Goal: Transaction & Acquisition: Obtain resource

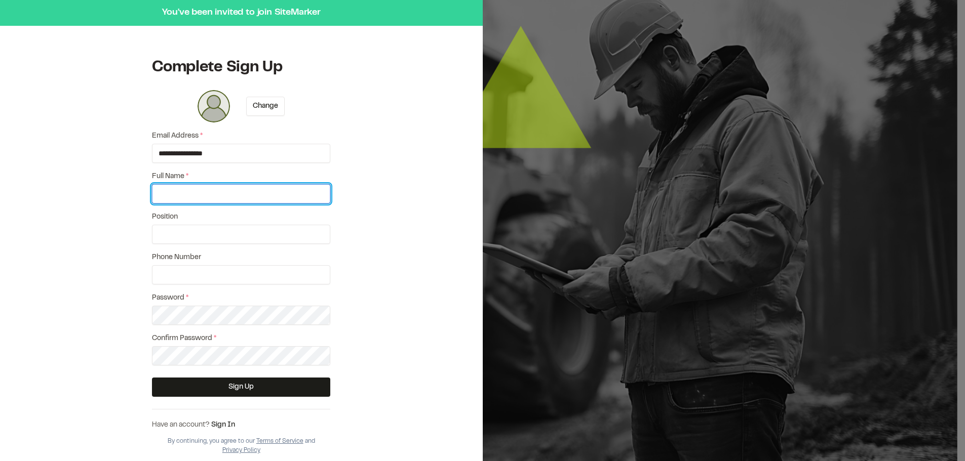
click at [217, 189] on input "Full Name *" at bounding box center [241, 193] width 178 height 19
type input "**********"
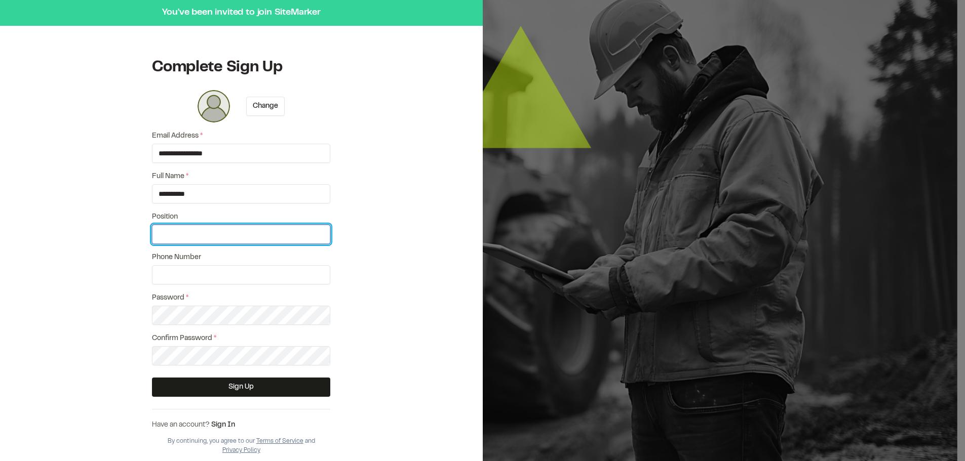
click at [228, 232] on input "Position" at bounding box center [241, 234] width 178 height 19
type input "**********"
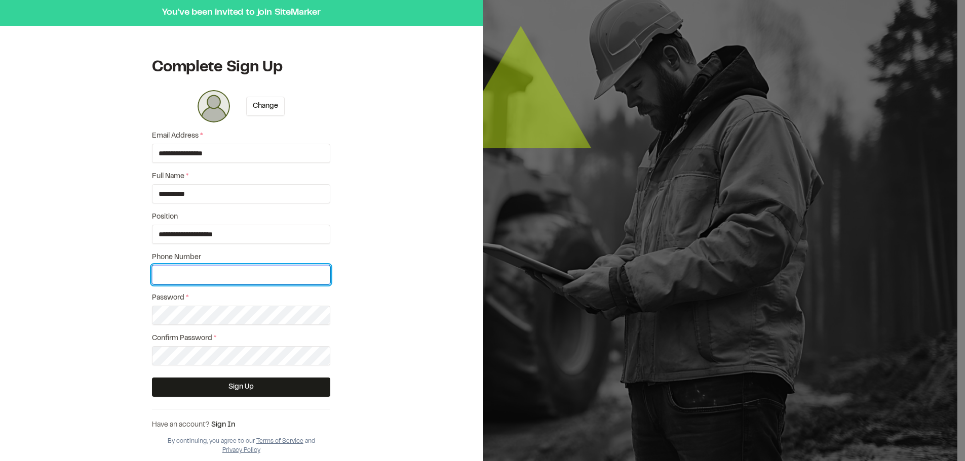
click at [231, 267] on input "Phone Number" at bounding box center [241, 274] width 178 height 19
type input "**********"
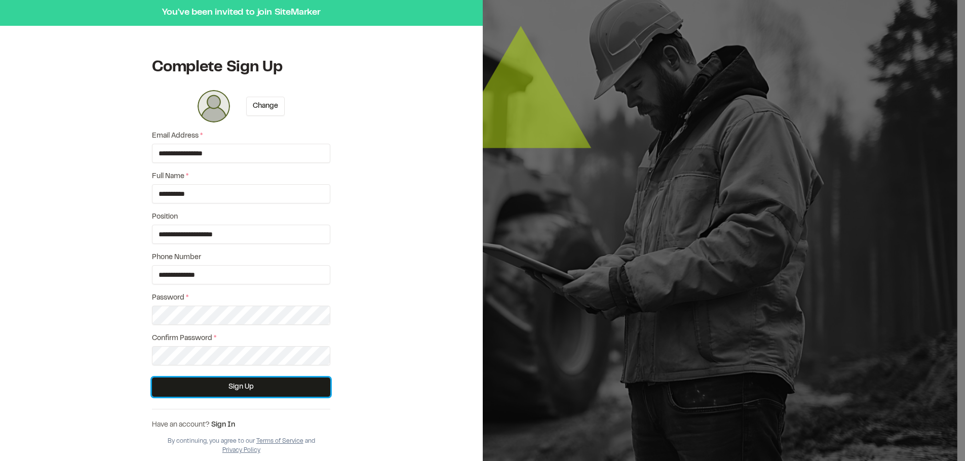
click at [258, 393] on button "Sign Up" at bounding box center [241, 387] width 178 height 19
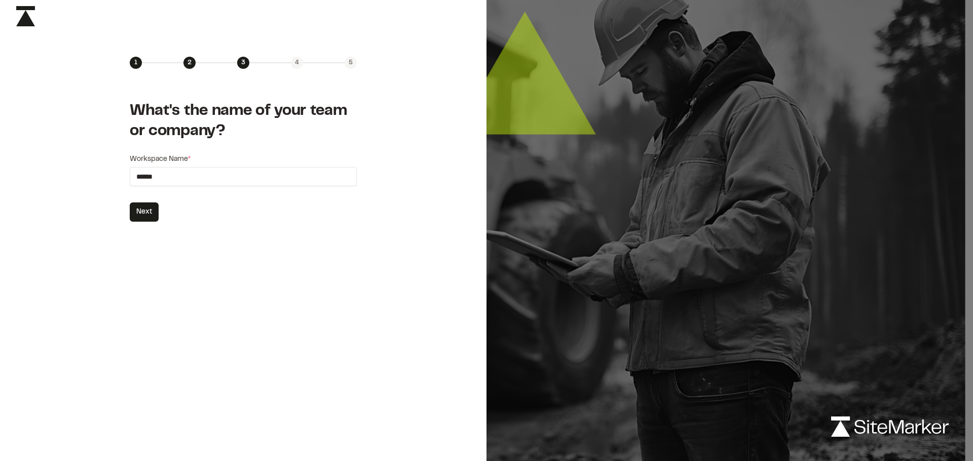
click at [148, 209] on button "Next" at bounding box center [144, 212] width 29 height 19
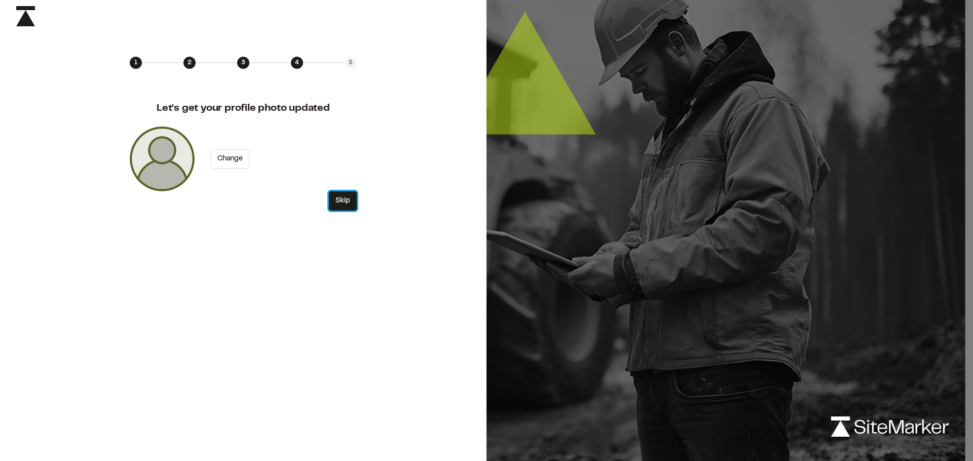
click at [343, 201] on button "Skip" at bounding box center [343, 200] width 28 height 19
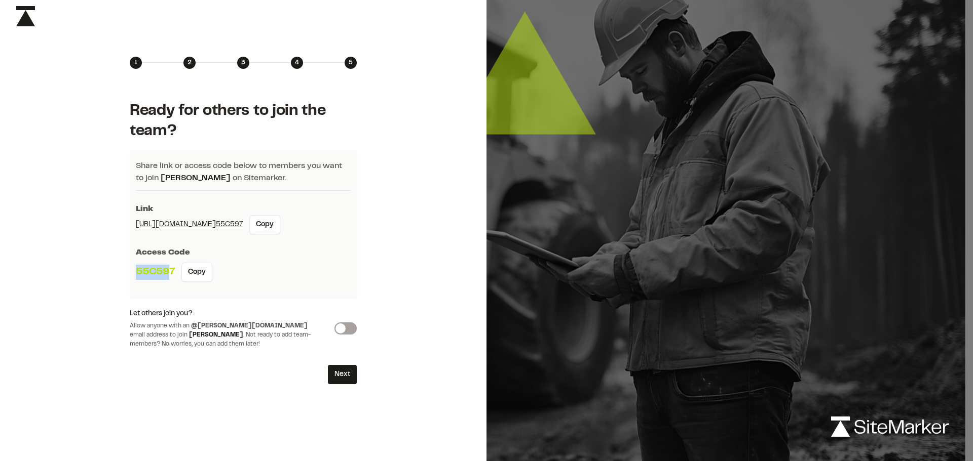
drag, startPoint x: 171, startPoint y: 272, endPoint x: 86, endPoint y: 273, distance: 85.6
click at [86, 273] on div "Ready for others to join the team? Share link or access code below to members y…" at bounding box center [243, 243] width 486 height 316
click at [189, 270] on button "Copy" at bounding box center [196, 272] width 31 height 19
click at [235, 223] on link "[URL][DOMAIN_NAME] 55C597" at bounding box center [189, 224] width 107 height 11
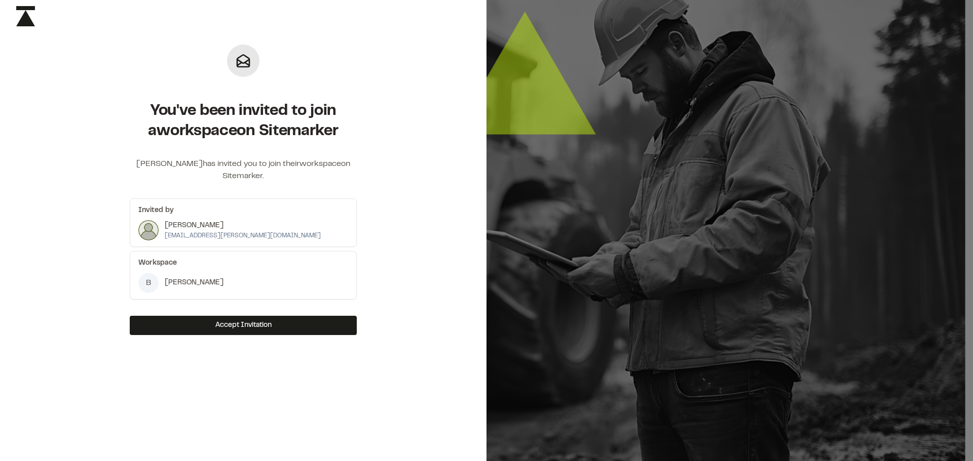
click at [203, 226] on p "Adam Brumm" at bounding box center [243, 225] width 156 height 11
click at [242, 328] on button "Accept Invitation" at bounding box center [243, 325] width 227 height 19
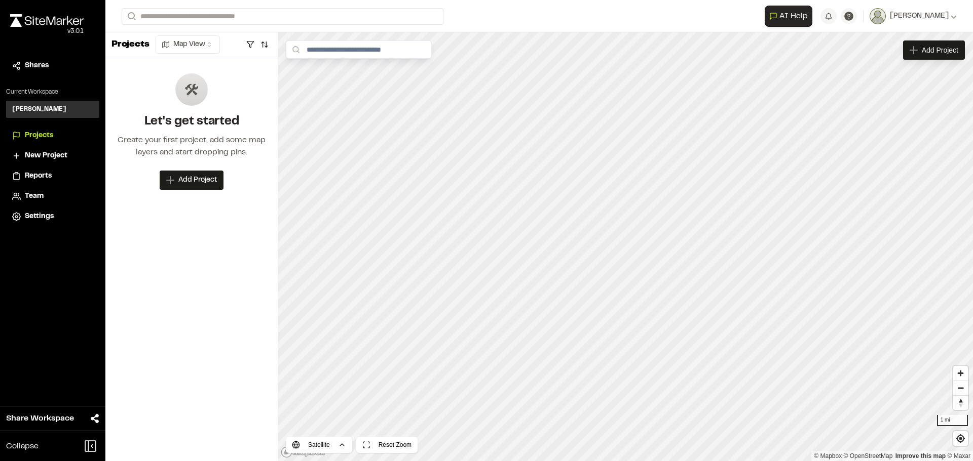
click at [45, 137] on span "Projects" at bounding box center [39, 135] width 28 height 11
click at [46, 173] on span "Reports" at bounding box center [38, 176] width 27 height 11
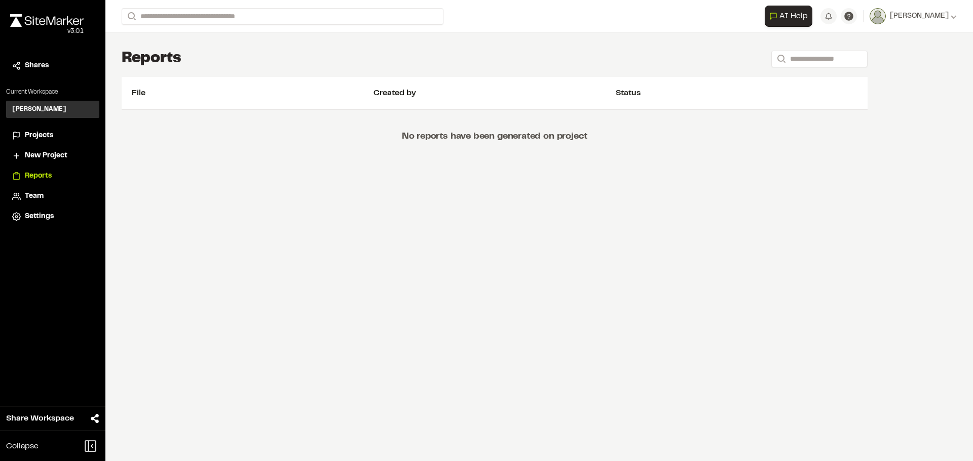
click at [43, 136] on span "Projects" at bounding box center [39, 135] width 28 height 11
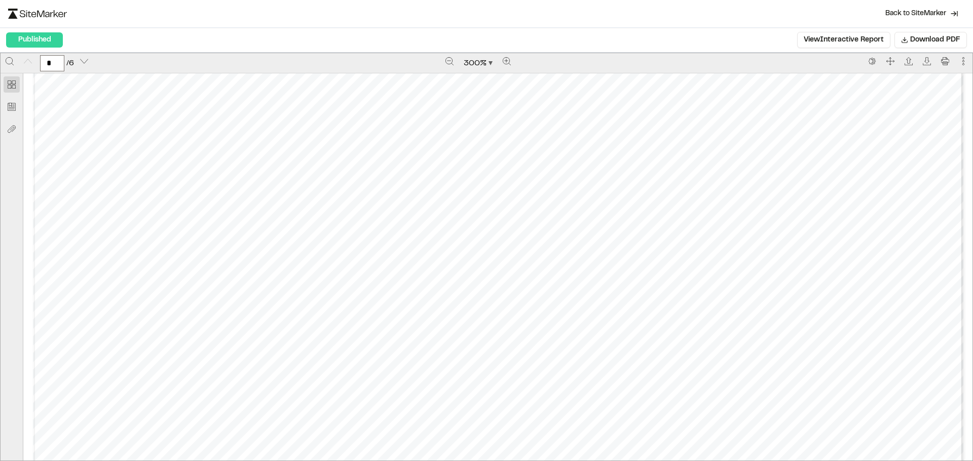
scroll to position [678, 0]
drag, startPoint x: 357, startPoint y: 169, endPoint x: 364, endPoint y: 197, distance: 28.9
drag, startPoint x: 223, startPoint y: 237, endPoint x: 381, endPoint y: 262, distance: 160.6
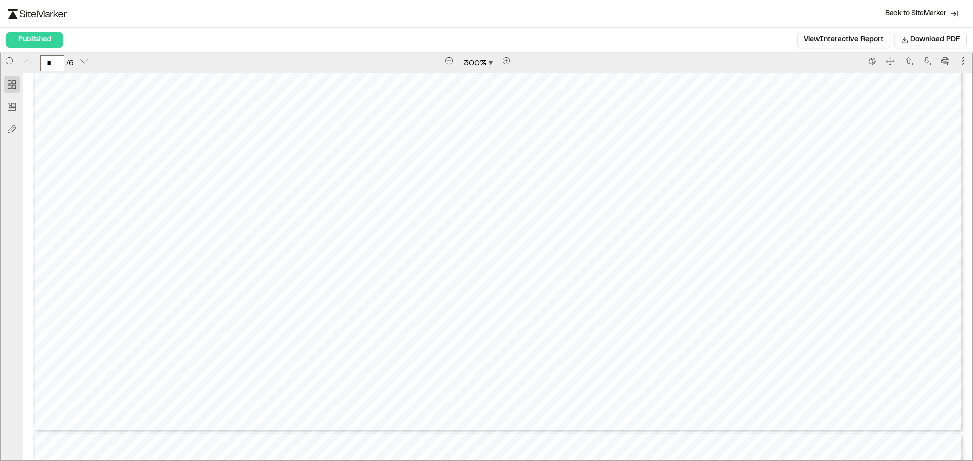
scroll to position [857, 0]
drag, startPoint x: 378, startPoint y: 270, endPoint x: 379, endPoint y: 319, distance: 48.6
drag, startPoint x: 389, startPoint y: 235, endPoint x: 393, endPoint y: 231, distance: 5.4
drag, startPoint x: 409, startPoint y: 148, endPoint x: 449, endPoint y: 304, distance: 161.2
drag, startPoint x: 459, startPoint y: 259, endPoint x: 459, endPoint y: 291, distance: 31.9
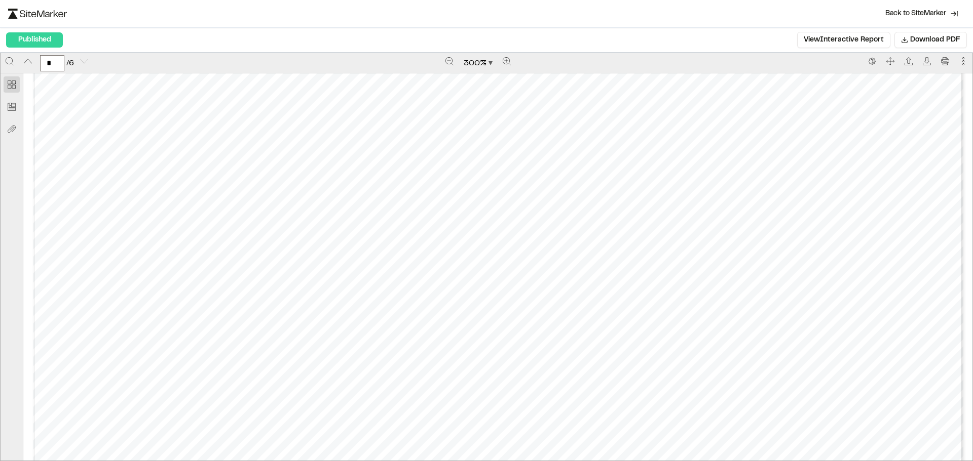
scroll to position [6834, 0]
drag, startPoint x: 448, startPoint y: 261, endPoint x: 489, endPoint y: 347, distance: 95.2
type input "*"
click at [905, 35] on button "Download PDF" at bounding box center [930, 40] width 72 height 16
